Goal: Find specific page/section: Find specific page/section

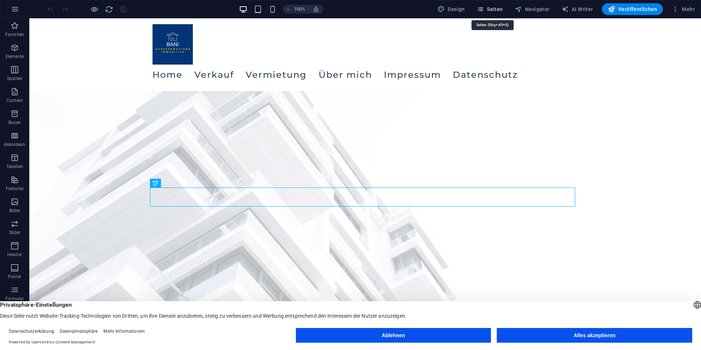
click at [495, 8] on span "Seiten" at bounding box center [490, 9] width 26 height 7
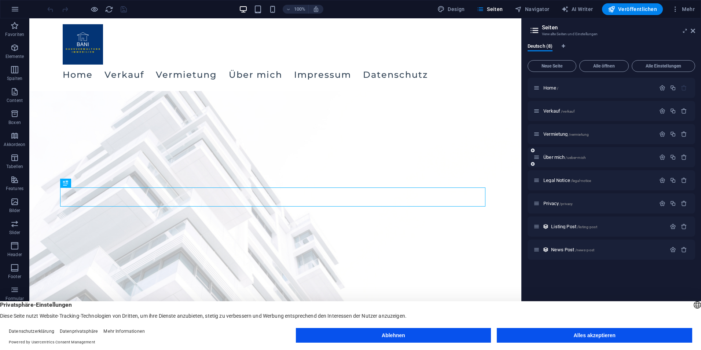
click at [537, 161] on div "Über mich /ueber-mich" at bounding box center [595, 157] width 122 height 8
click at [538, 157] on icon at bounding box center [537, 157] width 6 height 6
click at [539, 156] on icon at bounding box center [537, 157] width 6 height 6
click at [538, 158] on icon at bounding box center [537, 157] width 6 height 6
click at [551, 159] on span "Über mich /ueber-mich" at bounding box center [565, 157] width 43 height 6
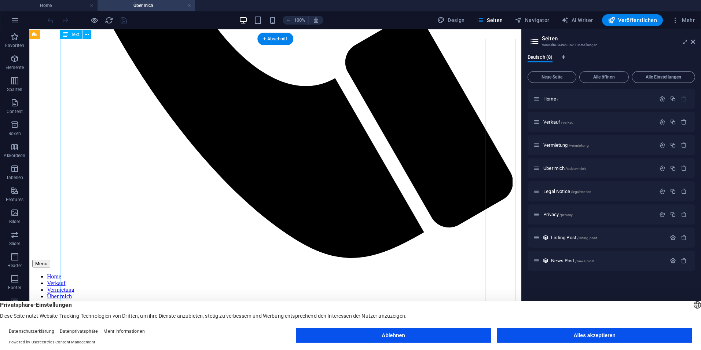
scroll to position [455, 0]
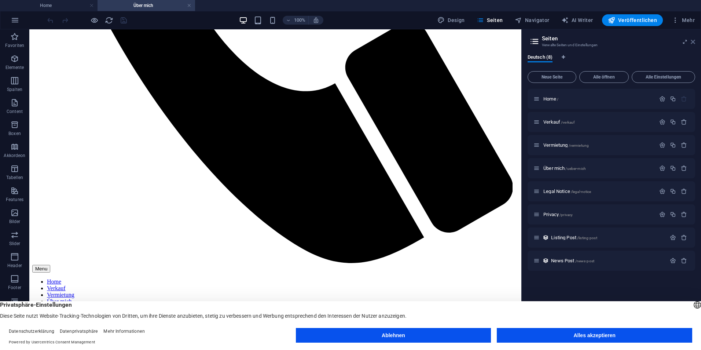
click at [692, 40] on icon at bounding box center [693, 42] width 4 height 6
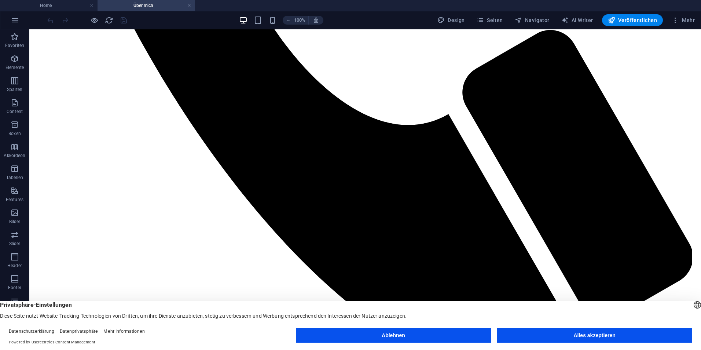
scroll to position [597, 0]
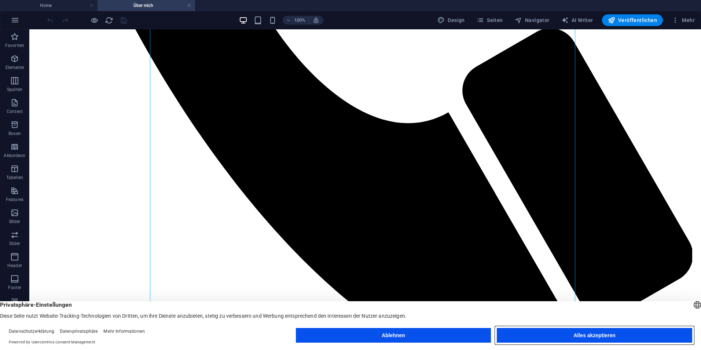
click at [595, 338] on button "Alles akzeptieren" at bounding box center [594, 335] width 195 height 15
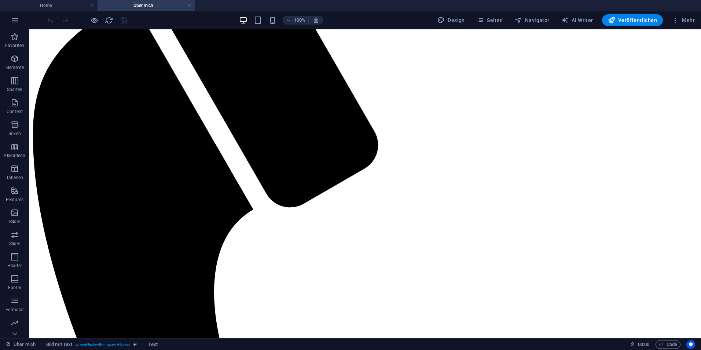
scroll to position [0, 0]
